Goal: Communication & Community: Ask a question

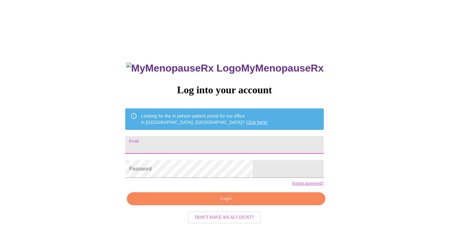
type input "[EMAIL_ADDRESS][DOMAIN_NAME]"
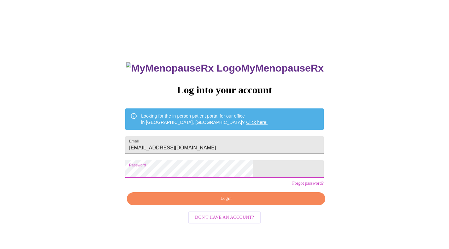
click at [201, 205] on button "Login" at bounding box center [226, 199] width 198 height 13
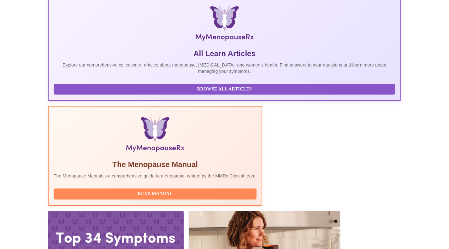
scroll to position [96, 0]
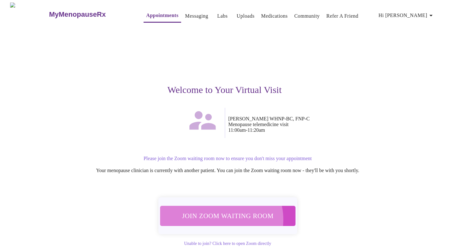
click at [216, 216] on span "Join Zoom Waiting Room" at bounding box center [227, 216] width 119 height 12
click at [206, 212] on span "Join Zoom Waiting Room" at bounding box center [227, 216] width 119 height 12
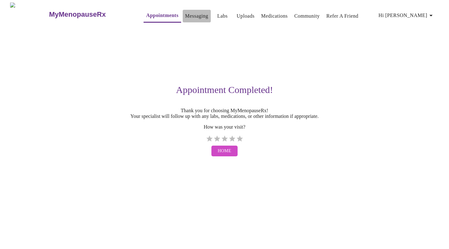
click at [185, 15] on link "Messaging" at bounding box center [196, 16] width 23 height 9
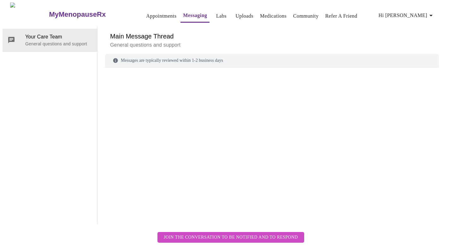
scroll to position [24, 0]
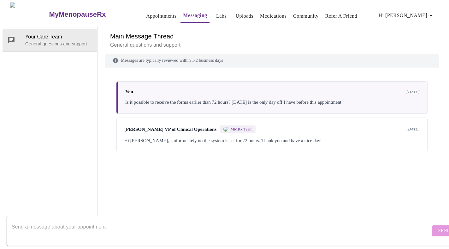
click at [302, 173] on div "Messages are typically reviewed within 1-2 business days You 5 days ago Is it p…" at bounding box center [272, 139] width 334 height 170
click at [241, 155] on div "You 5 days ago Is it possible to receive the forms earlier than 72 hours? Tomor…" at bounding box center [272, 137] width 334 height 124
click at [89, 229] on textarea "Send a message about your appointment" at bounding box center [221, 231] width 419 height 20
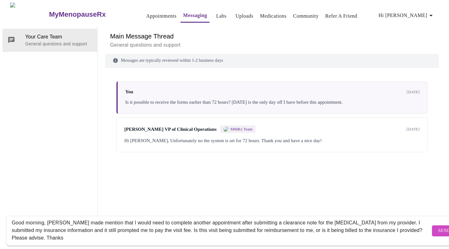
scroll to position [12, 0]
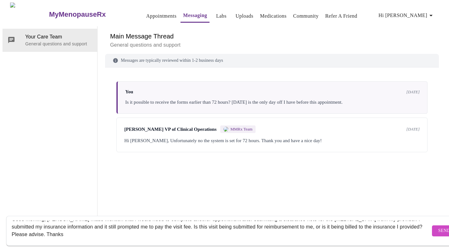
type textarea "Good morning, Jenny made mention that I would need to complete another appointm…"
click at [438, 227] on span "Send" at bounding box center [444, 231] width 12 height 8
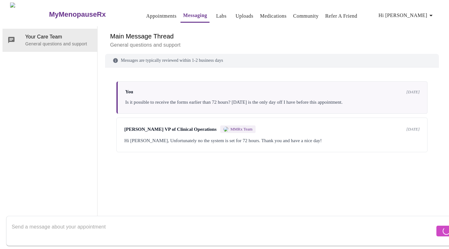
scroll to position [0, 0]
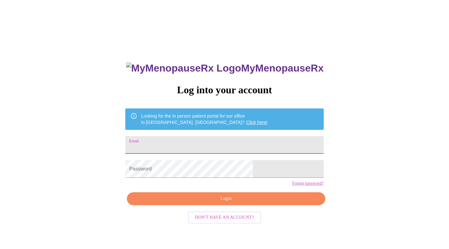
scroll to position [6, 0]
